Goal: Task Accomplishment & Management: Manage account settings

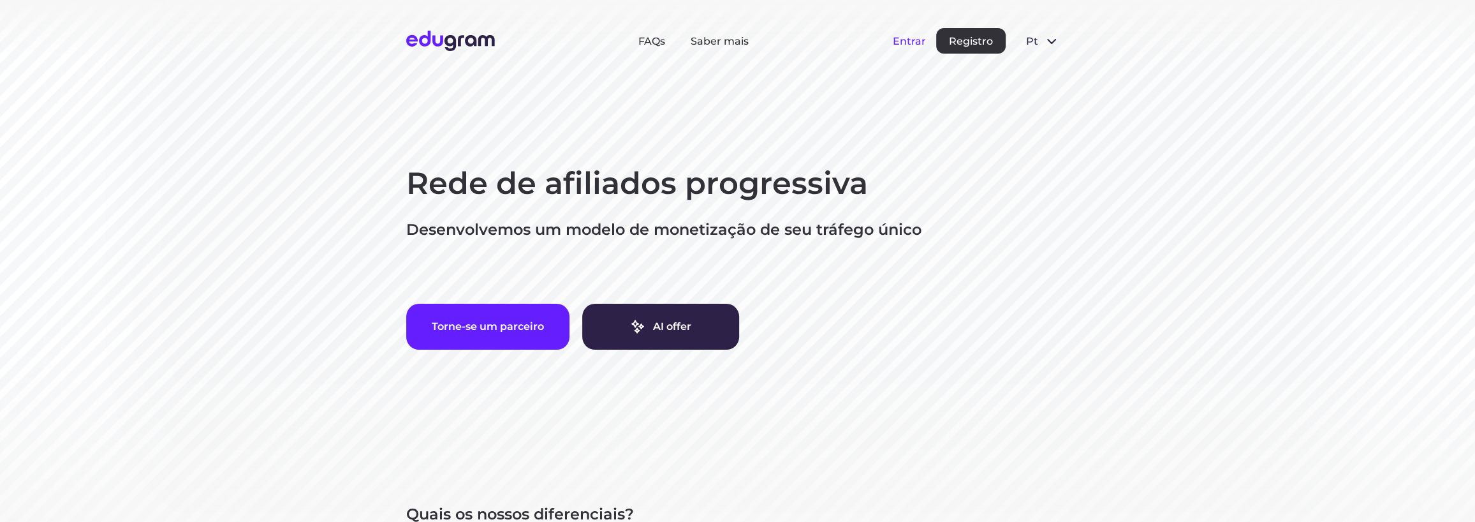
drag, startPoint x: 906, startPoint y: 31, endPoint x: 898, endPoint y: 38, distance: 10.0
click at [898, 38] on button "Entrar" at bounding box center [909, 41] width 33 height 12
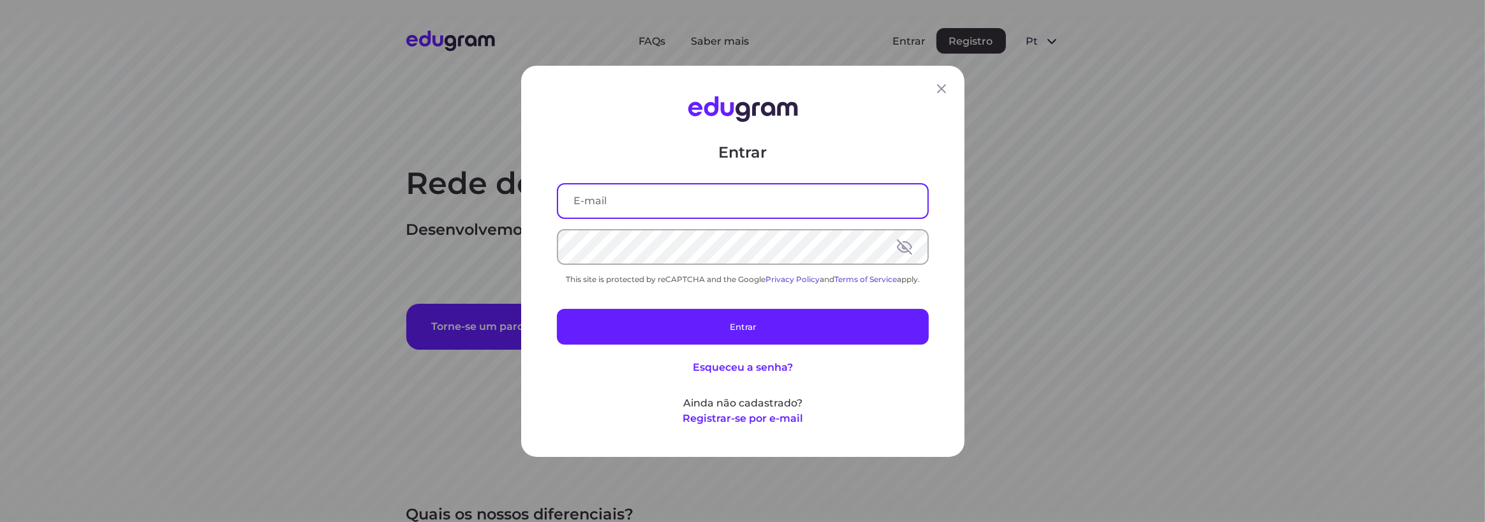
click at [624, 203] on input "text" at bounding box center [742, 200] width 369 height 33
type input "[EMAIL_ADDRESS][DOMAIN_NAME]"
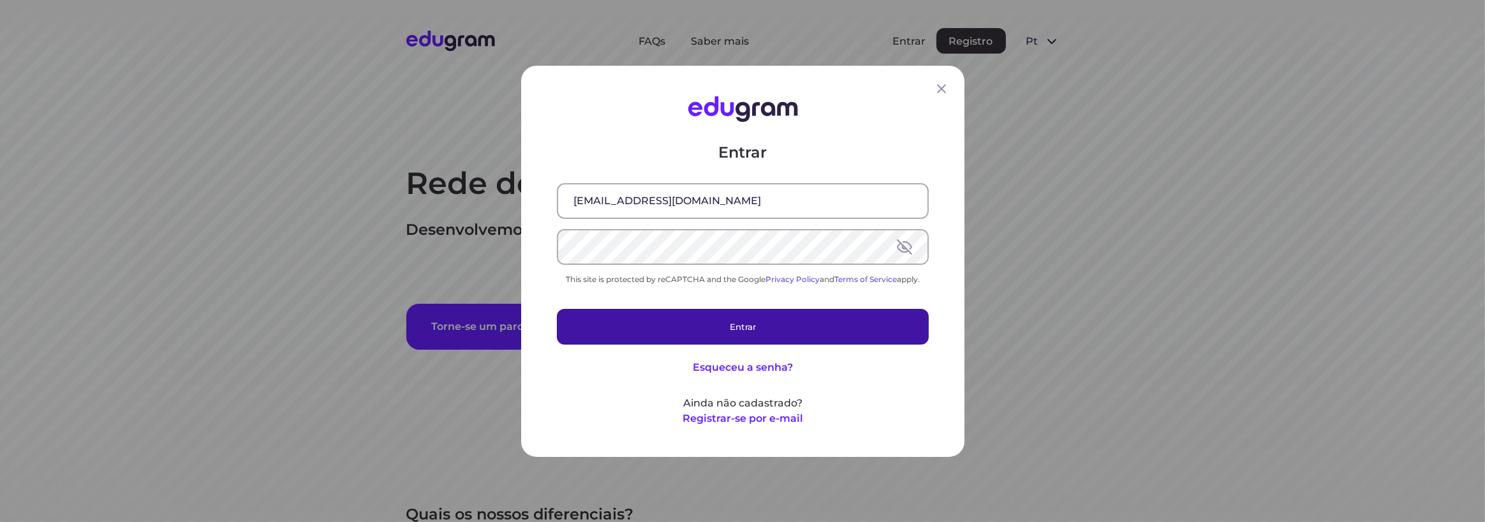
click at [738, 330] on button "Entrar" at bounding box center [743, 326] width 372 height 36
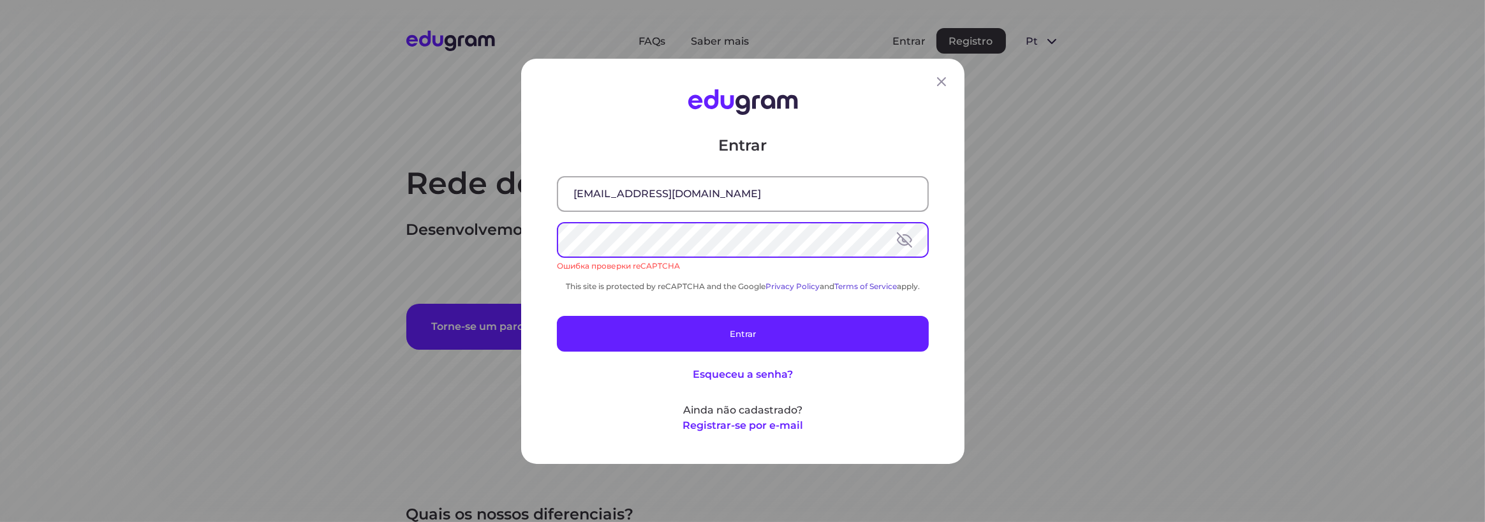
click at [473, 237] on div "Entrar [EMAIL_ADDRESS][DOMAIN_NAME] Ошибка проверки reCAPTCHA This site is prot…" at bounding box center [742, 261] width 1485 height 522
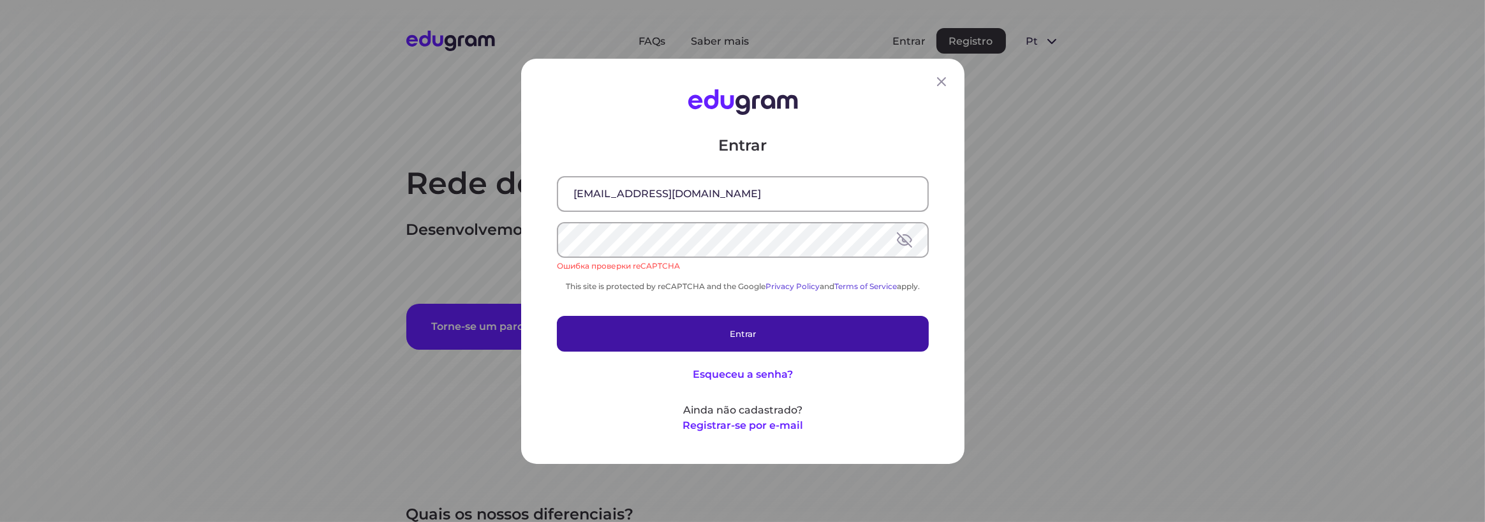
click at [666, 328] on button "Entrar" at bounding box center [743, 333] width 372 height 36
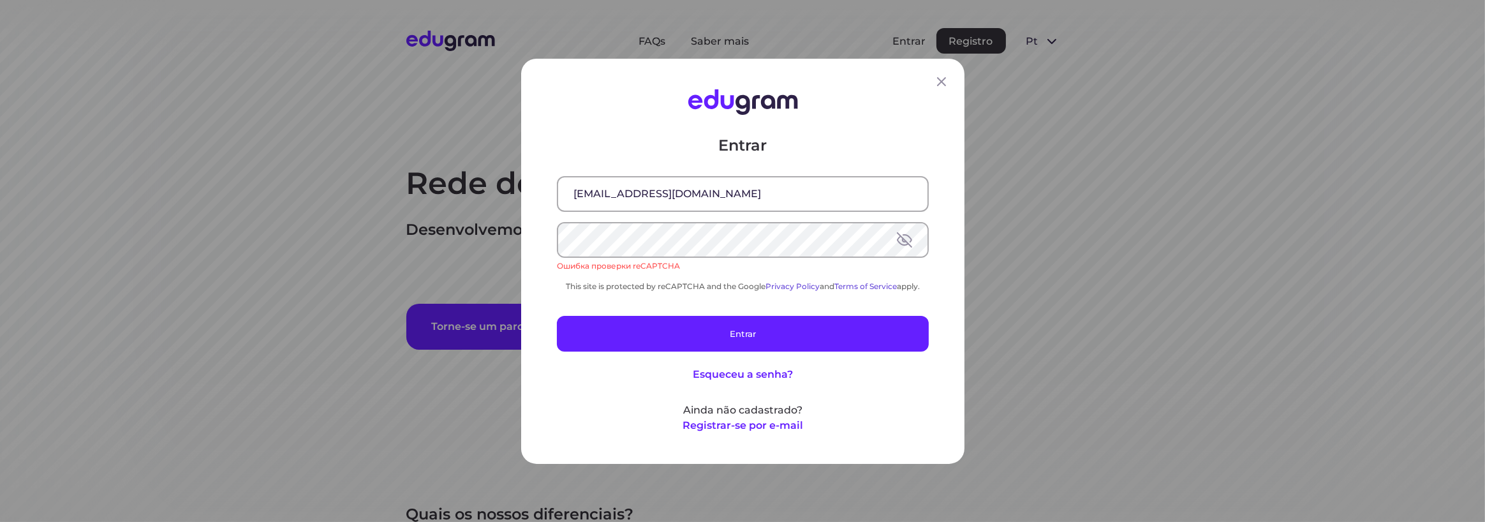
click at [695, 286] on div "This site is protected by reCAPTCHA and the Google Privacy Policy and Terms of …" at bounding box center [743, 286] width 372 height 10
click at [897, 235] on button at bounding box center [904, 238] width 15 height 15
click at [934, 80] on icon at bounding box center [941, 81] width 15 height 15
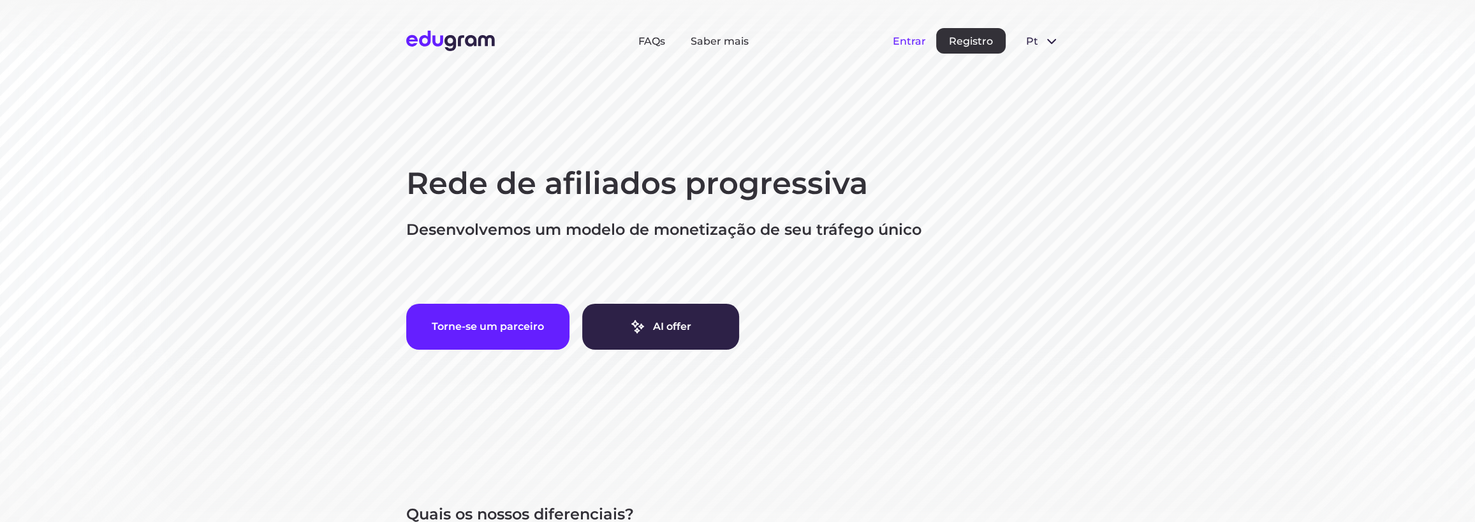
click at [907, 43] on button "Entrar" at bounding box center [909, 41] width 33 height 12
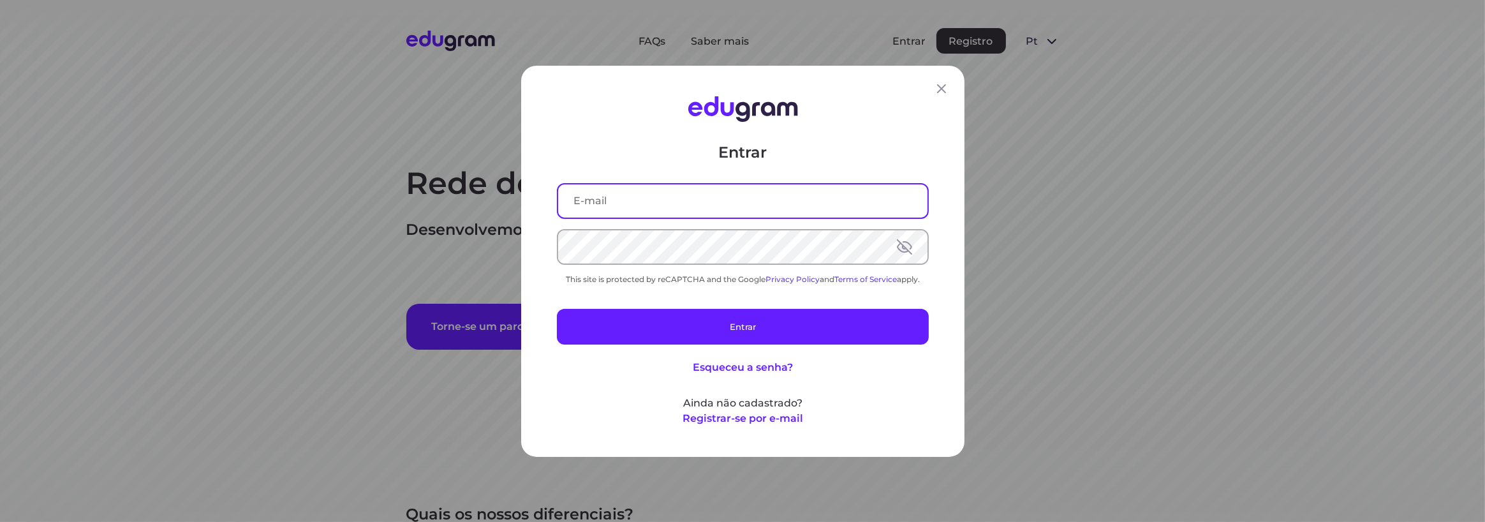
click at [631, 199] on input "text" at bounding box center [742, 200] width 369 height 33
type input "[EMAIL_ADDRESS][DOMAIN_NAME]"
click at [557, 275] on div "This site is protected by reCAPTCHA and the Google Privacy Policy and Terms of …" at bounding box center [743, 279] width 372 height 10
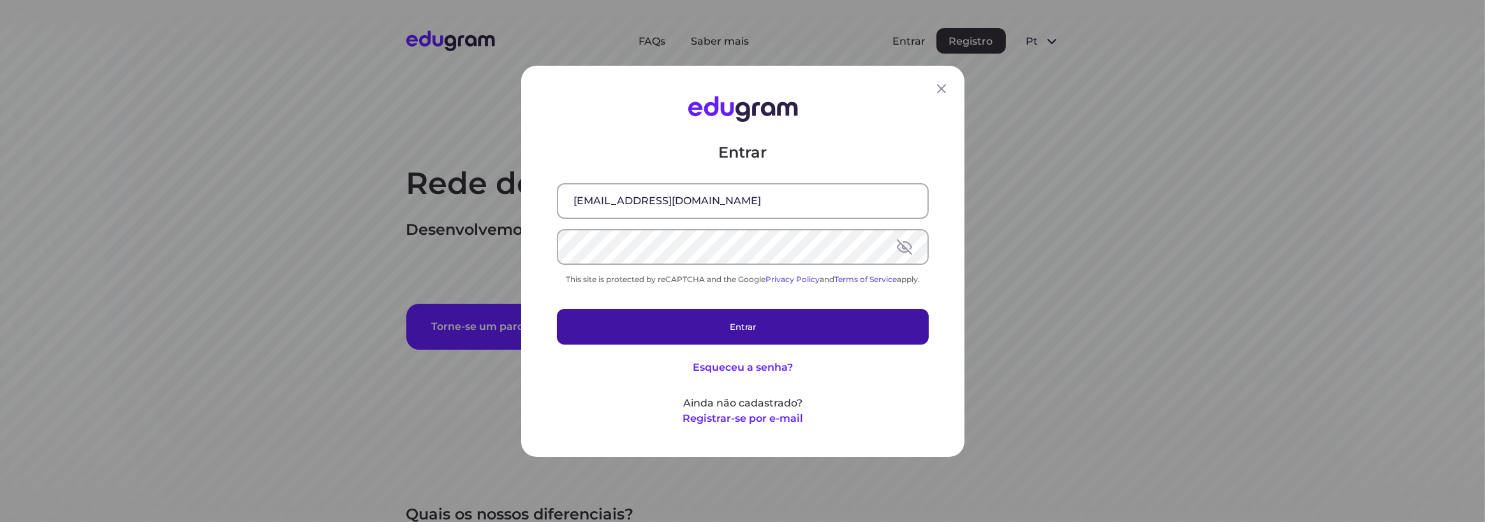
click at [746, 319] on button "Entrar" at bounding box center [743, 326] width 372 height 36
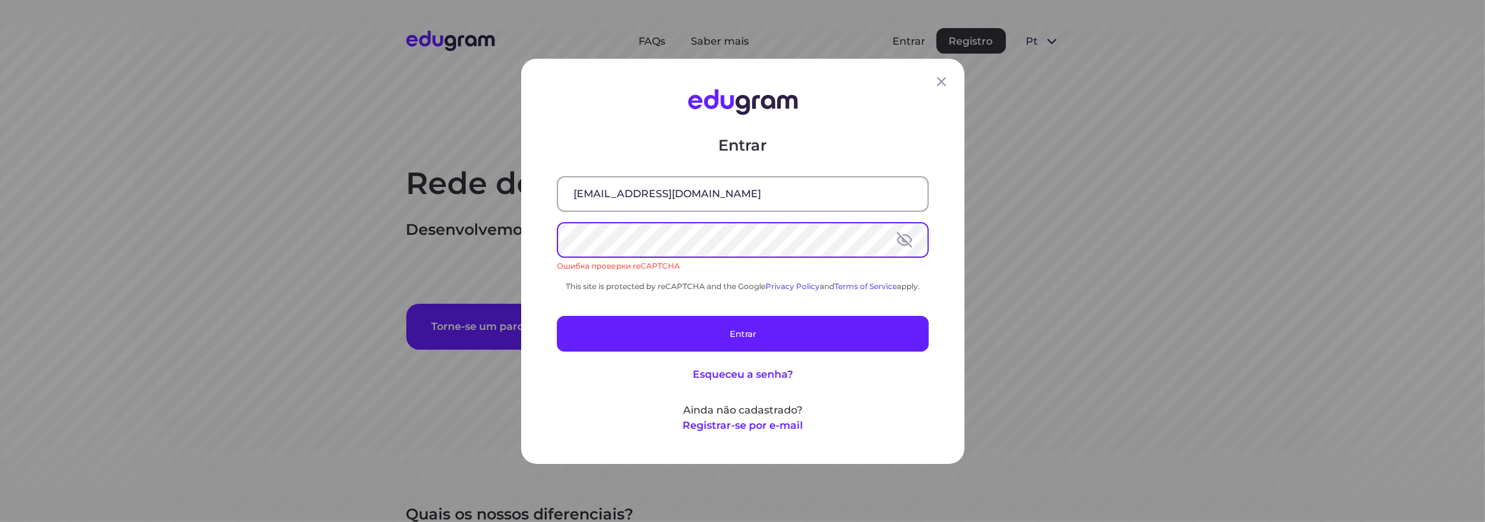
click at [548, 237] on div "Entrar [EMAIL_ADDRESS][DOMAIN_NAME] Ошибка проверки reCAPTCHA This site is prot…" at bounding box center [742, 261] width 443 height 405
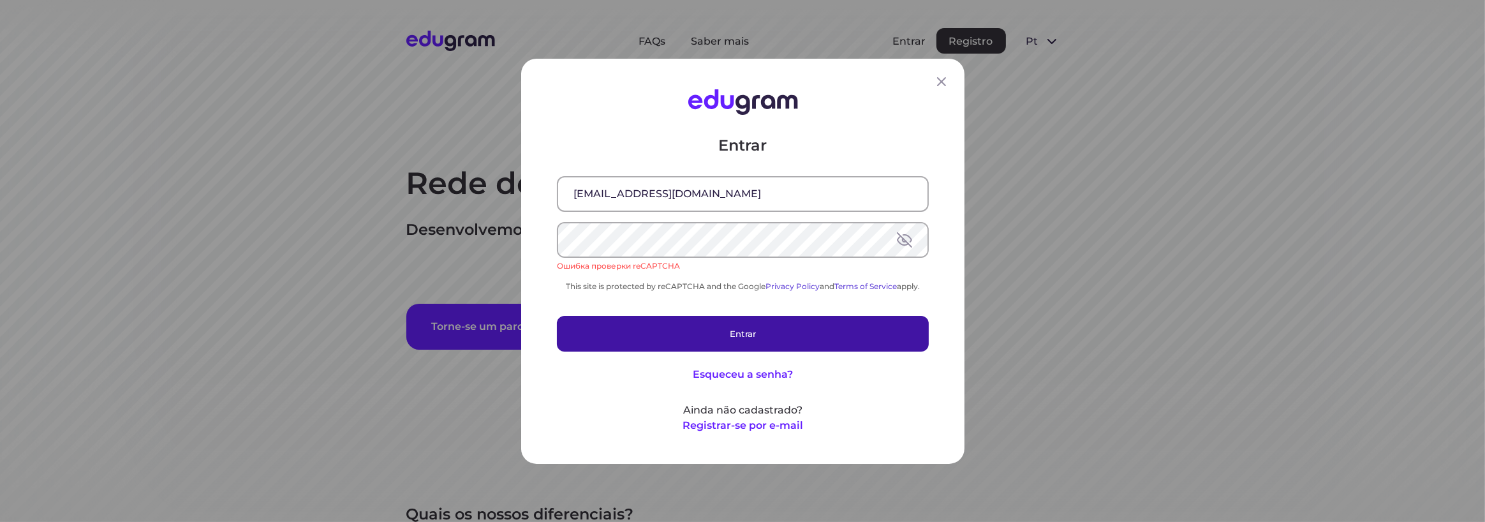
click at [708, 336] on button "Entrar" at bounding box center [743, 333] width 372 height 36
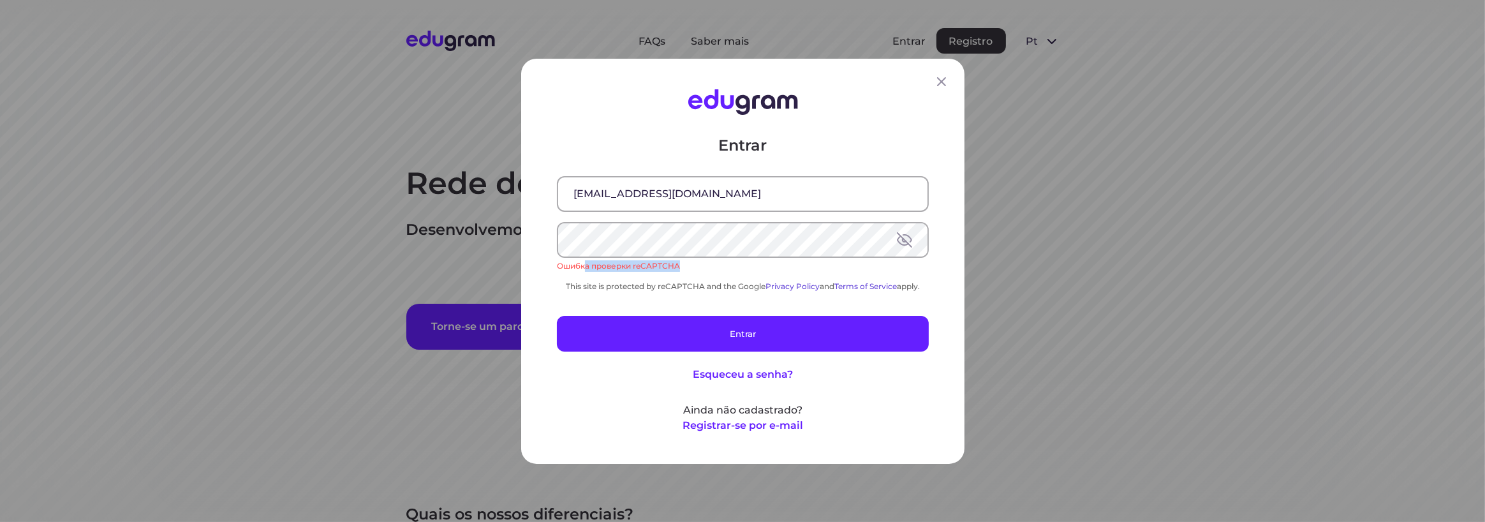
drag, startPoint x: 581, startPoint y: 266, endPoint x: 714, endPoint y: 266, distance: 133.3
click at [714, 266] on div "Ошибка проверки reCAPTCHA" at bounding box center [743, 265] width 372 height 11
click at [758, 305] on div "Entrar [EMAIL_ADDRESS][DOMAIN_NAME] Ошибка проверки reCAPTCHA This site is prot…" at bounding box center [743, 284] width 372 height 298
click at [936, 77] on icon at bounding box center [941, 81] width 15 height 15
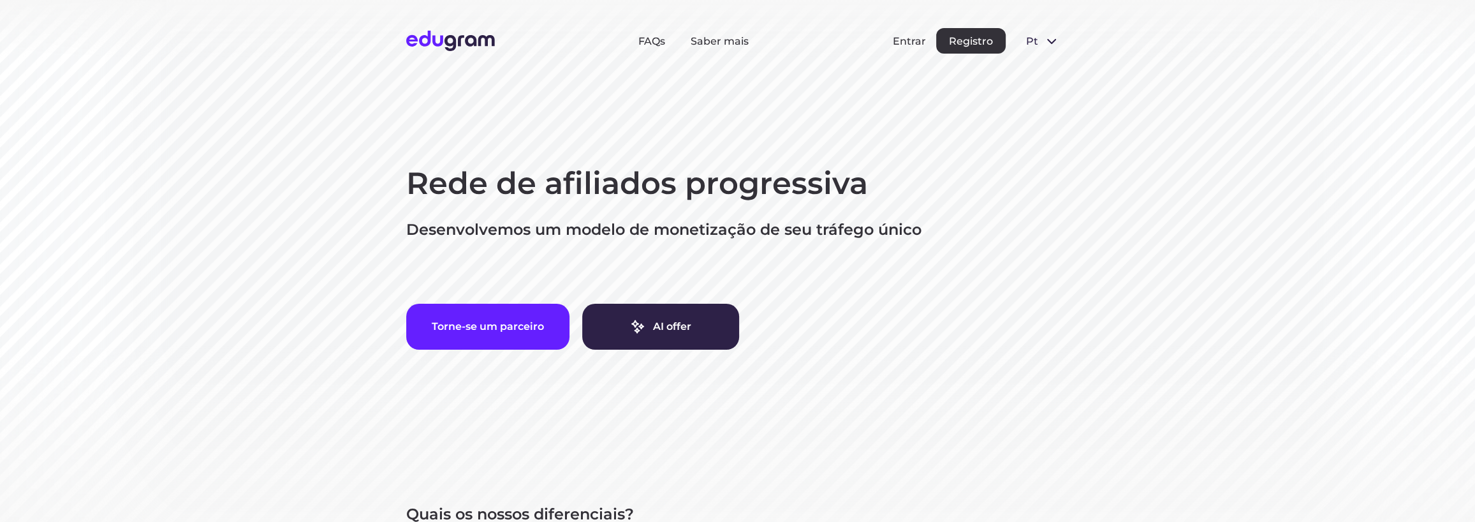
click at [450, 198] on h1 "Rede de afiliados progressiva" at bounding box center [737, 183] width 663 height 41
